Goal: Task Accomplishment & Management: Manage account settings

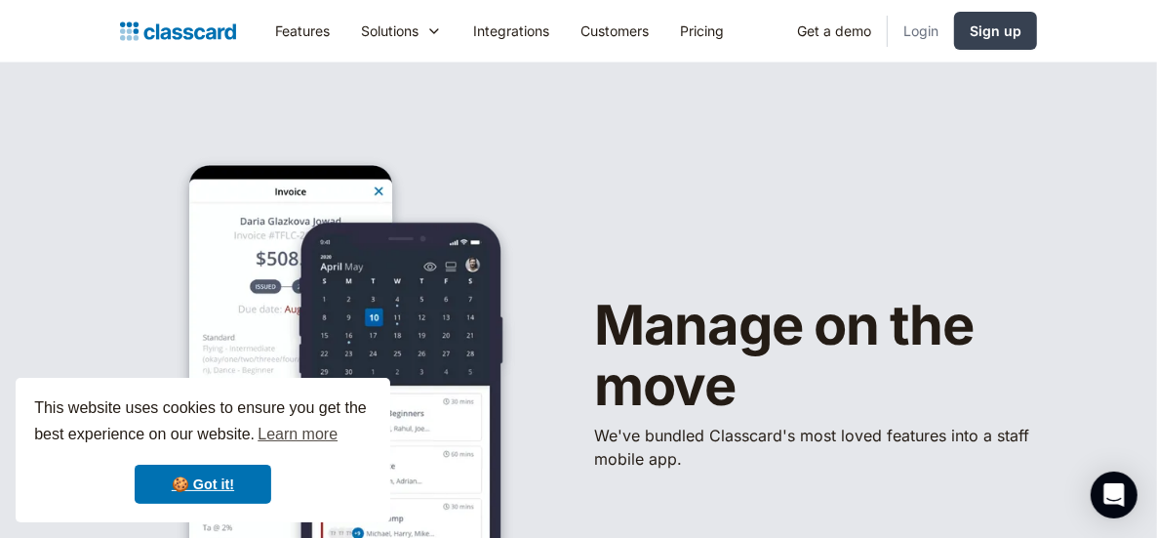
click at [925, 31] on link "Login" at bounding box center [921, 31] width 66 height 44
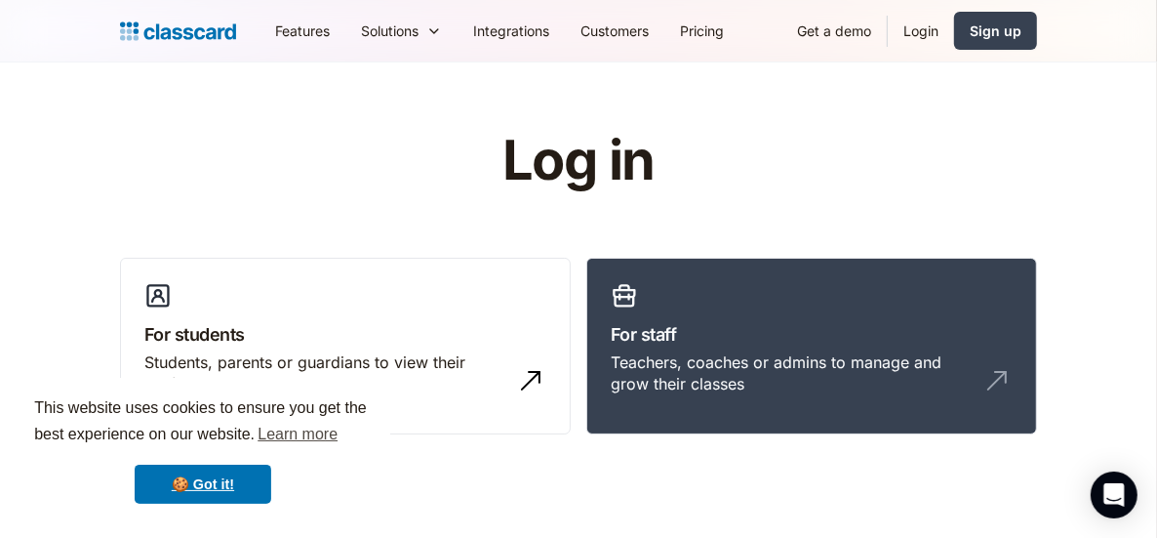
click at [915, 38] on link "Login" at bounding box center [921, 31] width 66 height 44
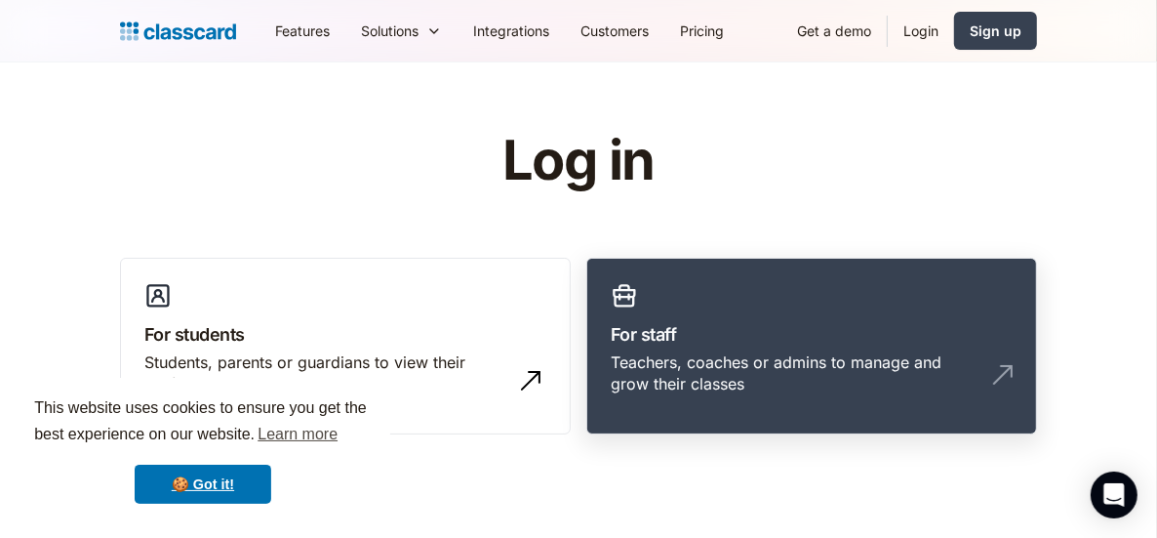
click at [788, 355] on div "Teachers, coaches or admins to manage and grow their classes" at bounding box center [792, 373] width 363 height 44
